Goal: Entertainment & Leisure: Consume media (video, audio)

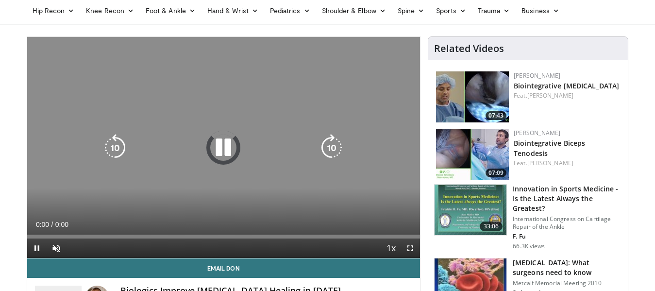
scroll to position [50, 0]
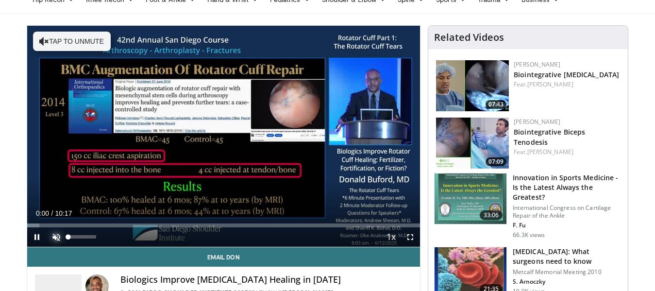
click at [55, 236] on span "Video Player" at bounding box center [56, 236] width 19 height 19
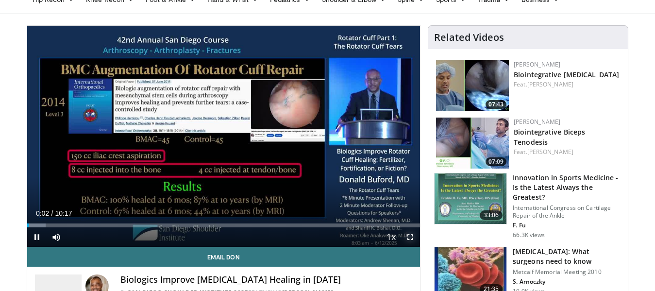
click at [410, 238] on span "Video Player" at bounding box center [410, 236] width 19 height 19
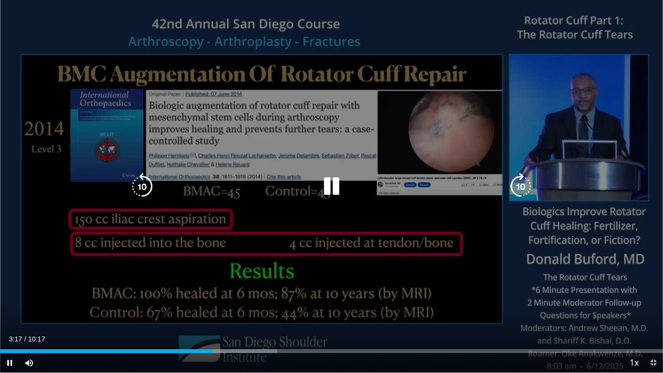
click at [336, 187] on icon "Video Player" at bounding box center [331, 186] width 27 height 27
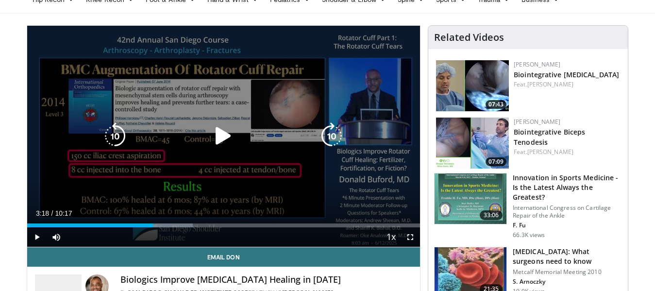
click at [218, 134] on icon "Video Player" at bounding box center [223, 135] width 27 height 27
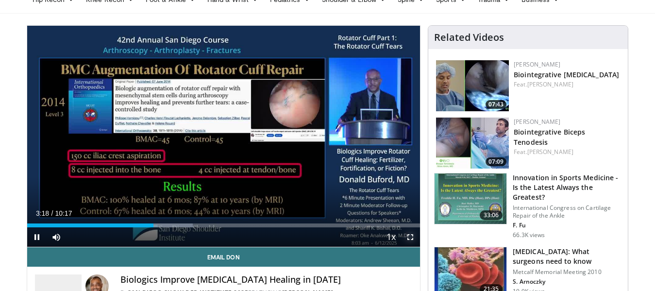
click at [408, 239] on span "Video Player" at bounding box center [410, 236] width 19 height 19
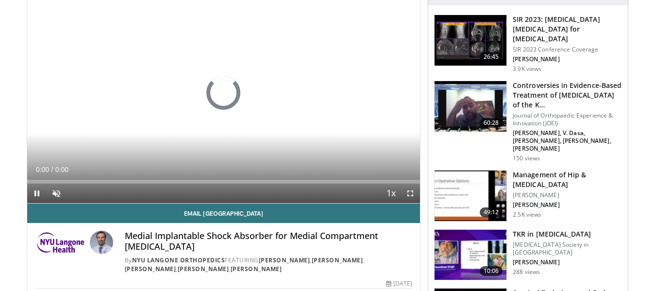
scroll to position [99, 0]
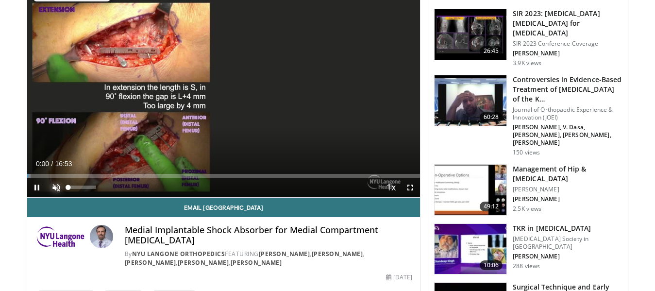
click at [54, 188] on span "Video Player" at bounding box center [56, 187] width 19 height 19
click at [408, 186] on span "Video Player" at bounding box center [410, 187] width 19 height 19
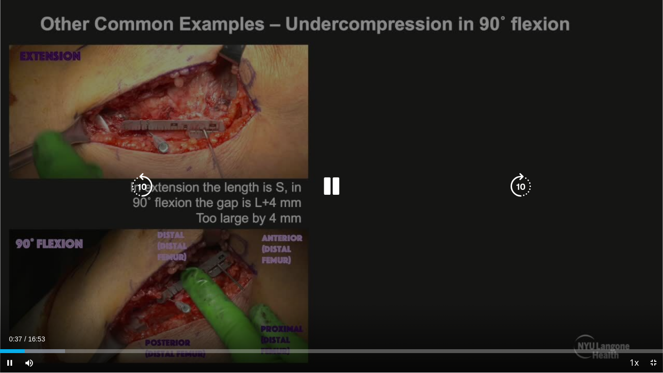
click at [328, 184] on icon "Video Player" at bounding box center [331, 186] width 27 height 27
click at [329, 180] on icon "Video Player" at bounding box center [331, 186] width 27 height 27
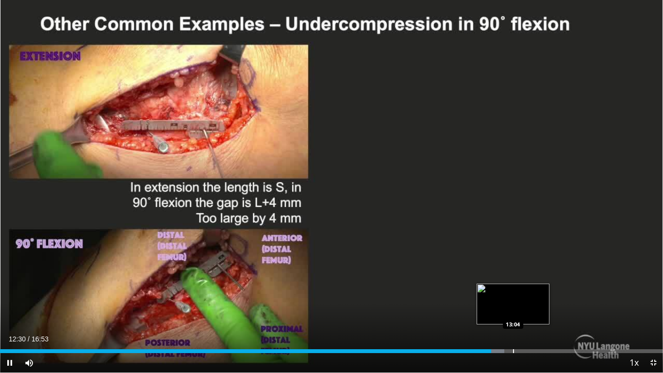
click at [514, 290] on div "Progress Bar" at bounding box center [513, 351] width 1 height 4
click at [536, 290] on div "Loaded : 78.01% 13:05 13:41" at bounding box center [331, 351] width 663 height 4
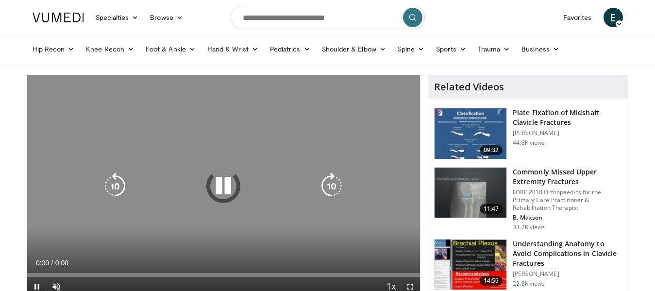
scroll to position [50, 0]
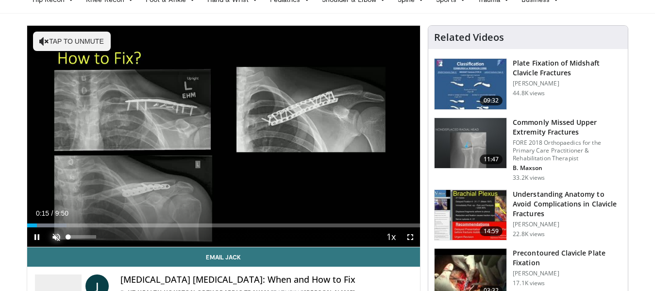
click at [59, 234] on span "Video Player" at bounding box center [56, 236] width 19 height 19
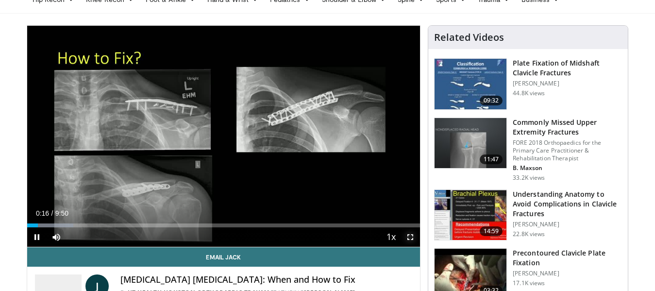
click at [410, 235] on span "Video Player" at bounding box center [410, 236] width 19 height 19
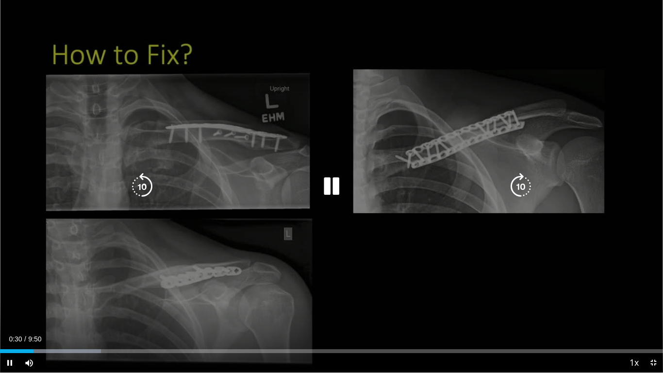
click at [418, 112] on div "10 seconds Tap to unmute" at bounding box center [331, 186] width 663 height 372
click at [418, 111] on div "10 seconds Tap to unmute" at bounding box center [331, 186] width 663 height 372
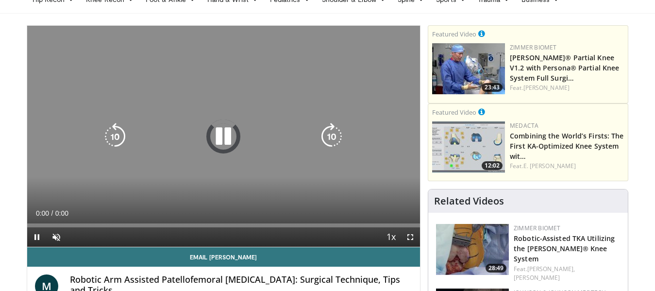
scroll to position [99, 0]
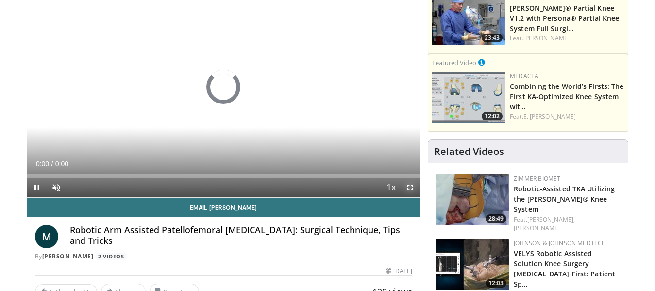
click at [409, 188] on span "Video Player" at bounding box center [410, 187] width 19 height 19
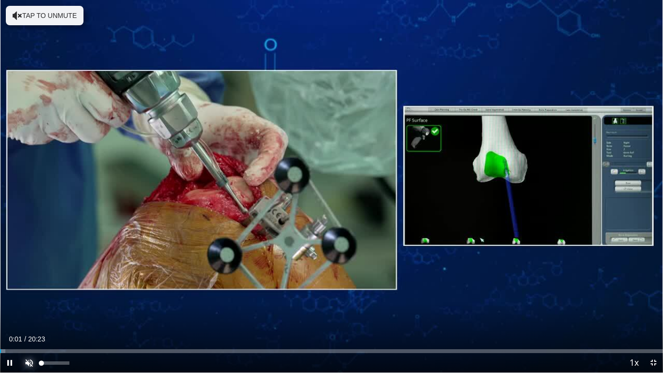
click at [27, 290] on span "Video Player" at bounding box center [28, 362] width 19 height 19
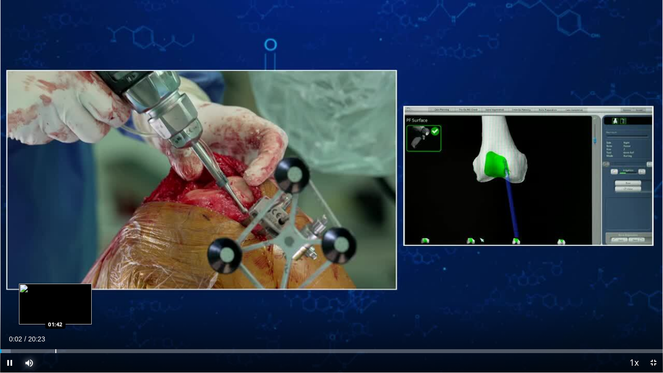
click at [55, 290] on div "Loaded : 1.63% 00:02 01:42" at bounding box center [331, 348] width 663 height 9
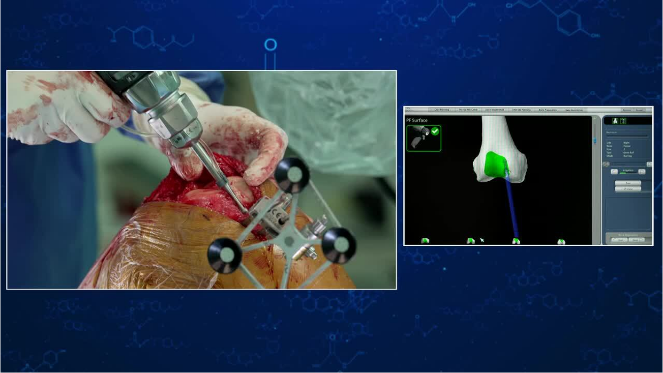
click at [591, 290] on div "10 seconds Tap to unmute" at bounding box center [331, 186] width 663 height 372
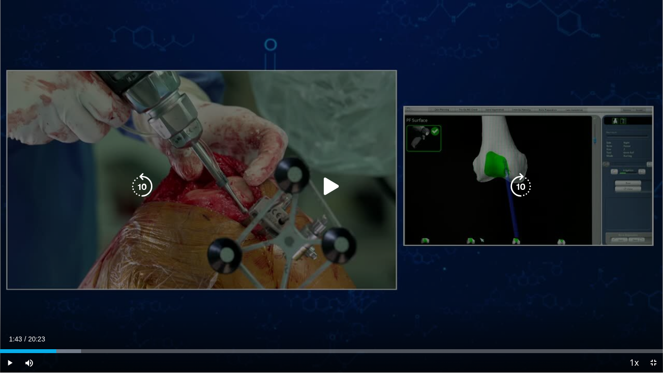
click at [332, 184] on icon "Video Player" at bounding box center [331, 186] width 27 height 27
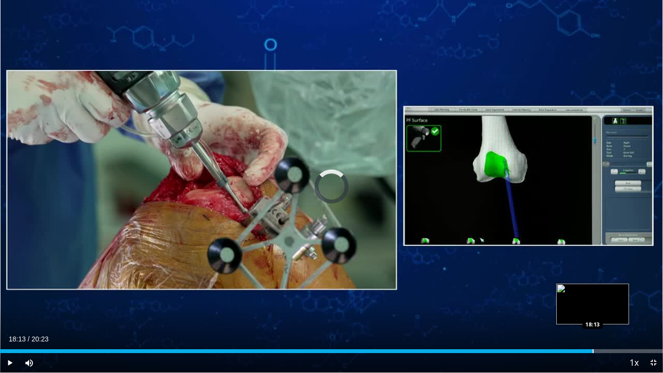
click at [593, 290] on div "Progress Bar" at bounding box center [593, 351] width 1 height 4
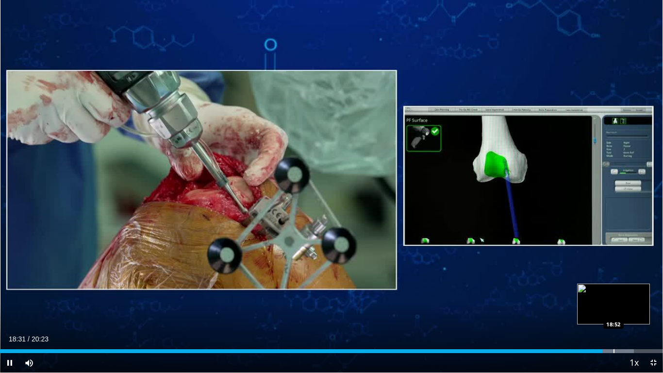
click at [614, 290] on div "Progress Bar" at bounding box center [614, 351] width 1 height 4
click at [623, 290] on div "Progress Bar" at bounding box center [623, 351] width 1 height 4
click at [634, 290] on video-js "**********" at bounding box center [331, 186] width 663 height 373
click at [636, 290] on div "Progress Bar" at bounding box center [636, 351] width 1 height 4
click at [647, 290] on div "Progress Bar" at bounding box center [647, 351] width 1 height 4
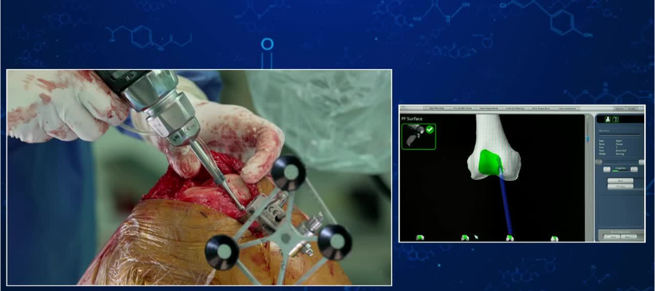
scroll to position [50, 0]
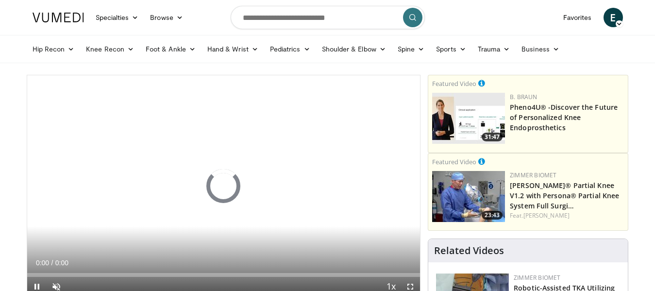
scroll to position [50, 0]
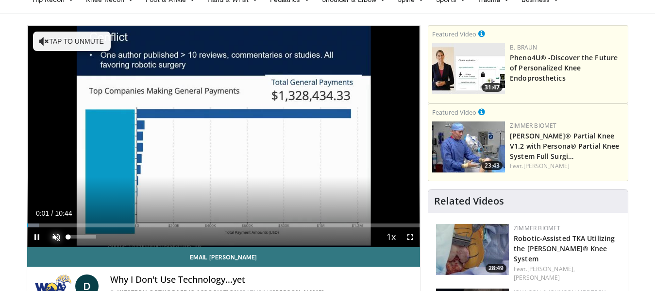
click at [53, 237] on span "Video Player" at bounding box center [56, 236] width 19 height 19
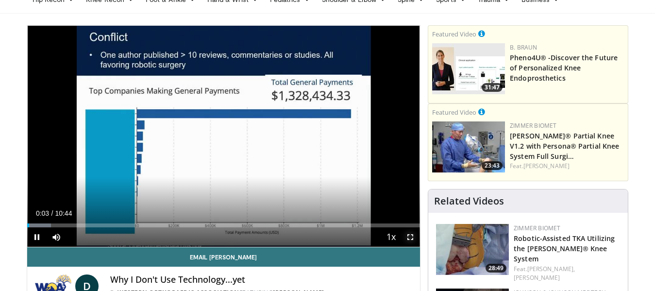
click at [410, 239] on span "Video Player" at bounding box center [410, 236] width 19 height 19
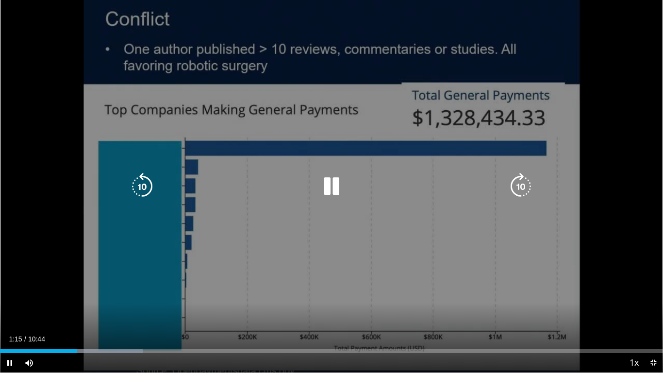
click at [556, 55] on div "20 seconds Tap to unmute" at bounding box center [331, 186] width 663 height 372
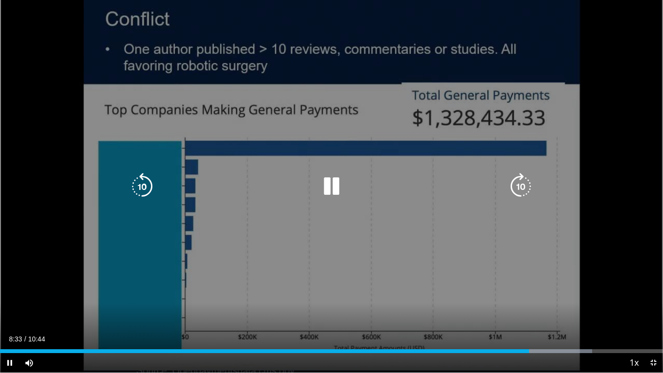
click at [341, 184] on icon "Video Player" at bounding box center [331, 186] width 27 height 27
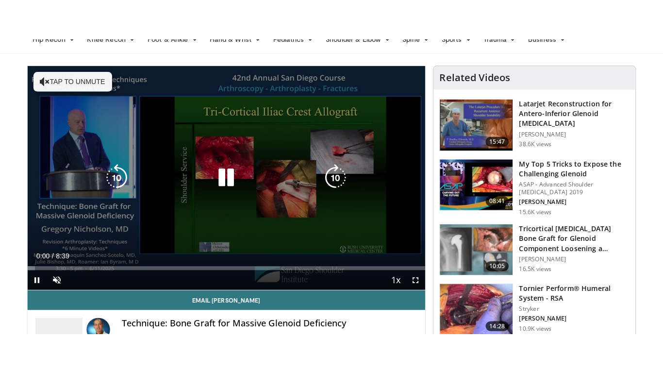
scroll to position [50, 0]
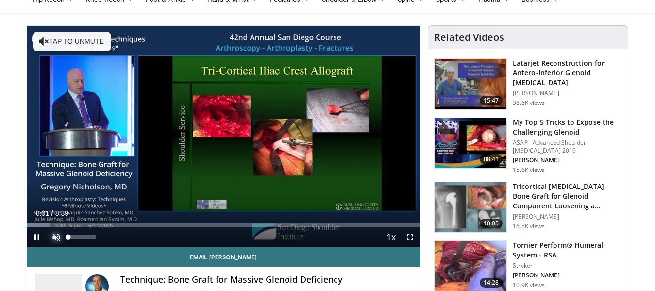
click at [55, 241] on span "Video Player" at bounding box center [56, 236] width 19 height 19
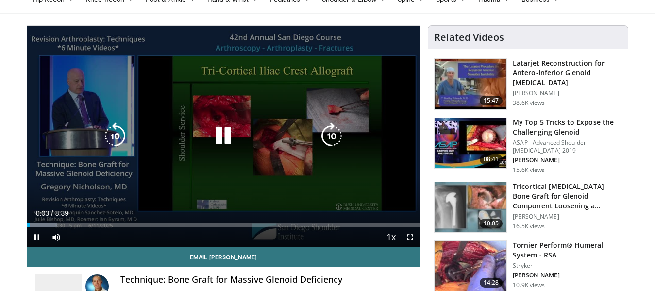
click at [224, 137] on icon "Video Player" at bounding box center [223, 135] width 27 height 27
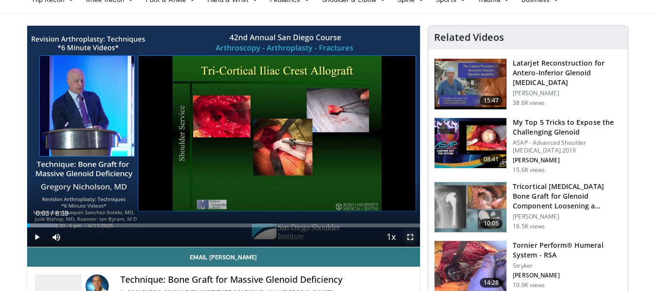
click at [409, 236] on span "Video Player" at bounding box center [410, 236] width 19 height 19
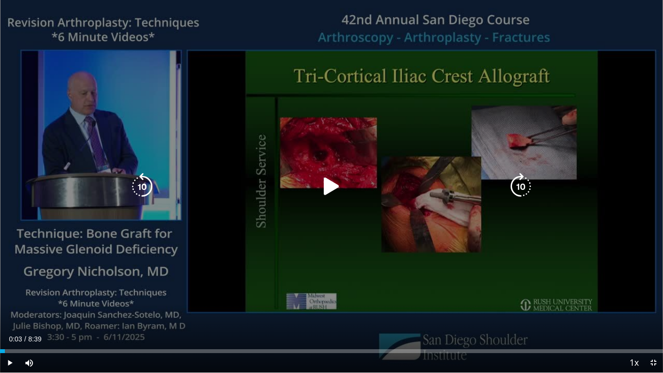
click at [453, 110] on div "10 seconds Tap to unmute" at bounding box center [331, 186] width 663 height 372
click at [455, 103] on div "10 seconds Tap to unmute" at bounding box center [331, 186] width 663 height 372
